Goal: Find specific page/section: Find specific page/section

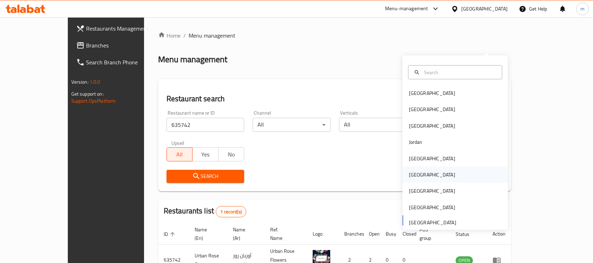
scroll to position [37, 0]
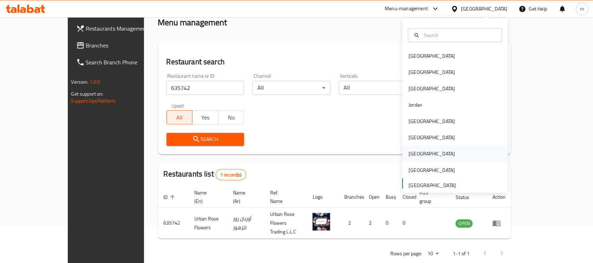
click at [420, 148] on div "[GEOGRAPHIC_DATA]" at bounding box center [455, 154] width 105 height 16
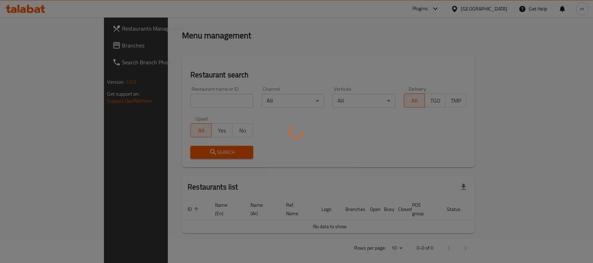
scroll to position [37, 0]
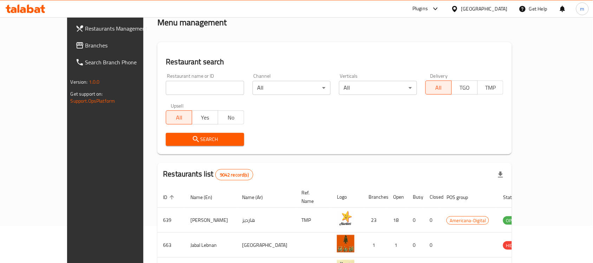
click at [70, 50] on link "Branches" at bounding box center [118, 45] width 96 height 17
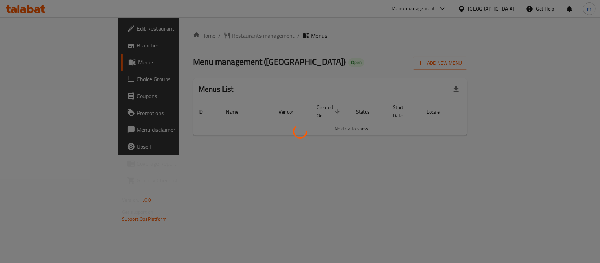
click at [176, 36] on div at bounding box center [300, 131] width 600 height 263
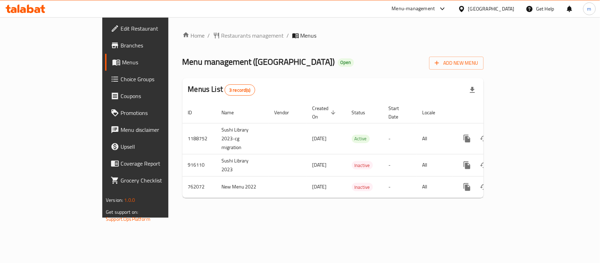
click at [221, 31] on span "Restaurants management" at bounding box center [252, 35] width 63 height 8
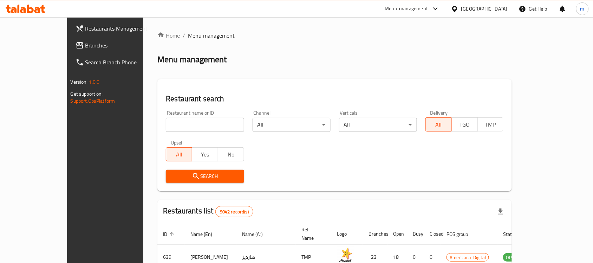
click at [182, 120] on input "search" at bounding box center [205, 125] width 78 height 14
paste input "632184"
type input "632184"
click at [176, 176] on span "Search" at bounding box center [204, 176] width 67 height 9
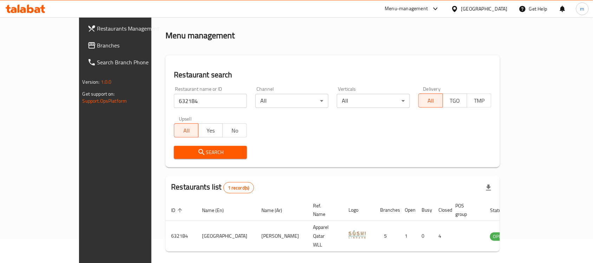
scroll to position [37, 0]
